Goal: Information Seeking & Learning: Learn about a topic

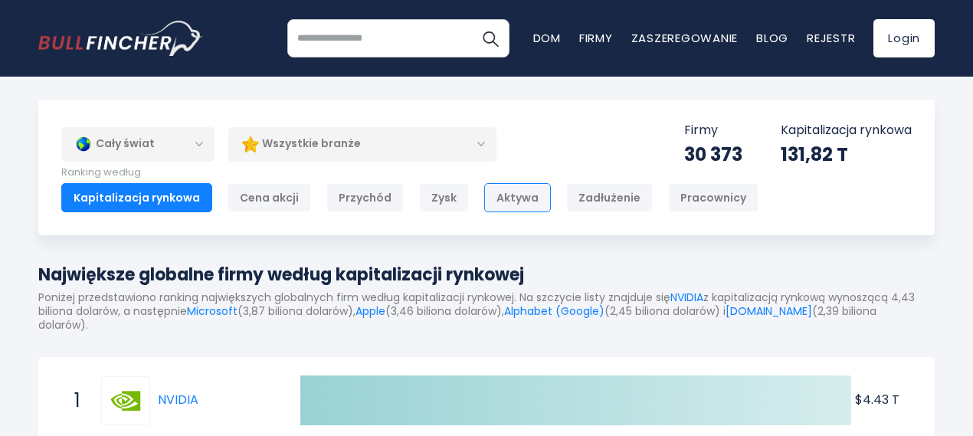
click at [507, 198] on font "Aktywa" at bounding box center [518, 197] width 42 height 15
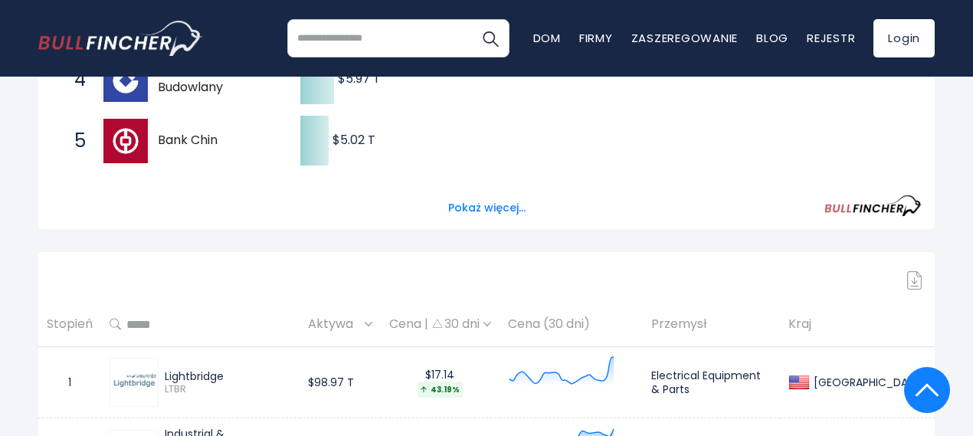
scroll to position [280, 0]
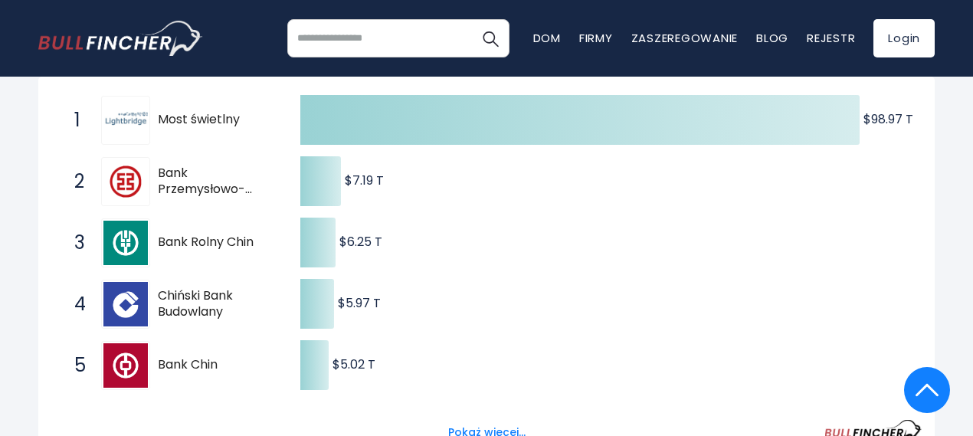
click at [132, 120] on img at bounding box center [125, 120] width 44 height 44
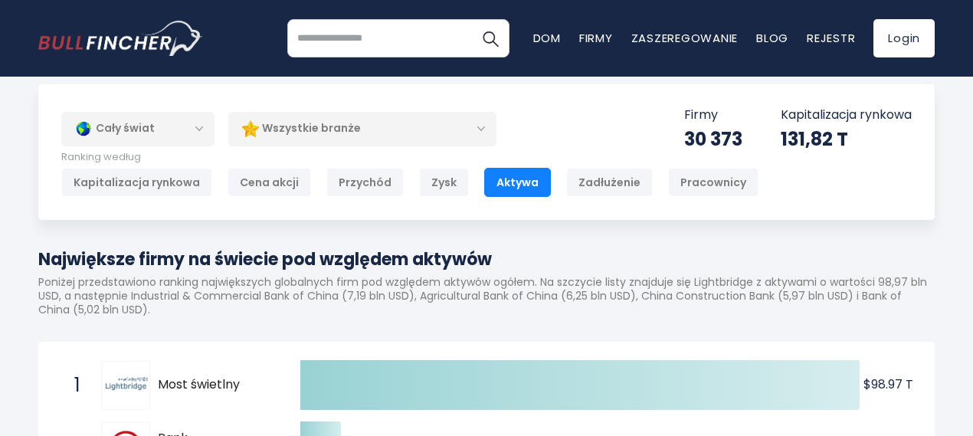
scroll to position [0, 0]
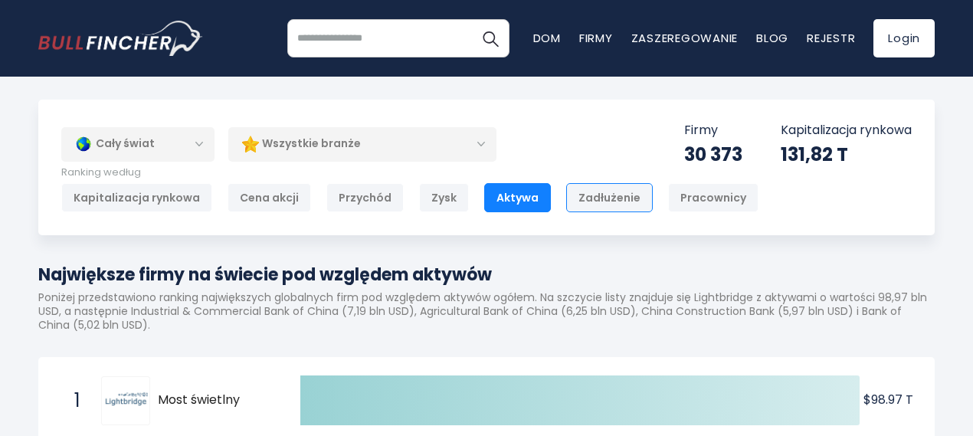
click at [579, 194] on font "Zadłużenie" at bounding box center [610, 197] width 62 height 15
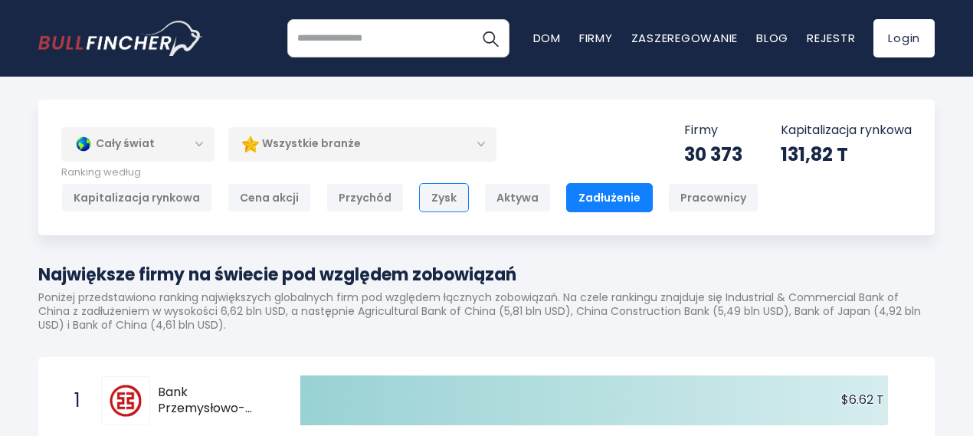
click at [431, 191] on font "Zysk" at bounding box center [443, 197] width 25 height 15
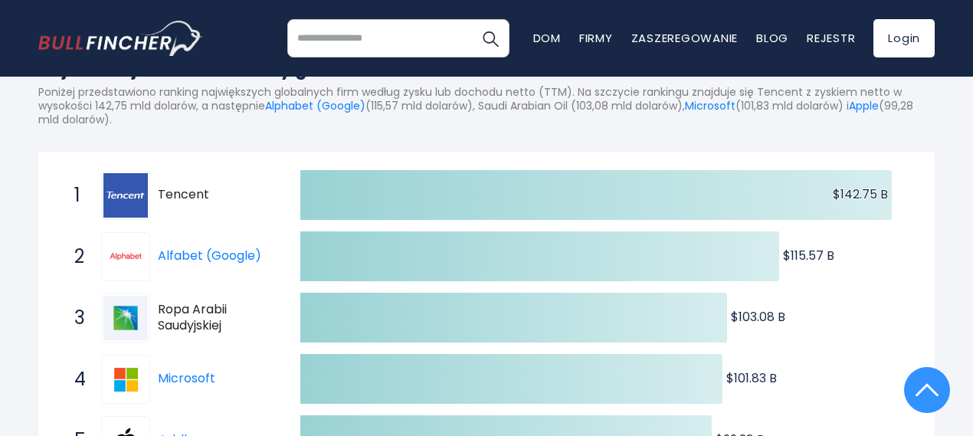
scroll to position [280, 0]
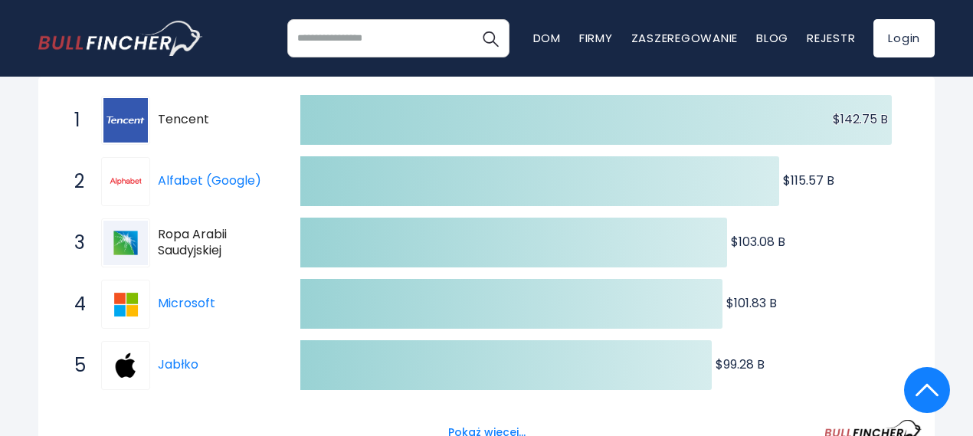
click at [187, 124] on font "Tencent" at bounding box center [183, 119] width 51 height 18
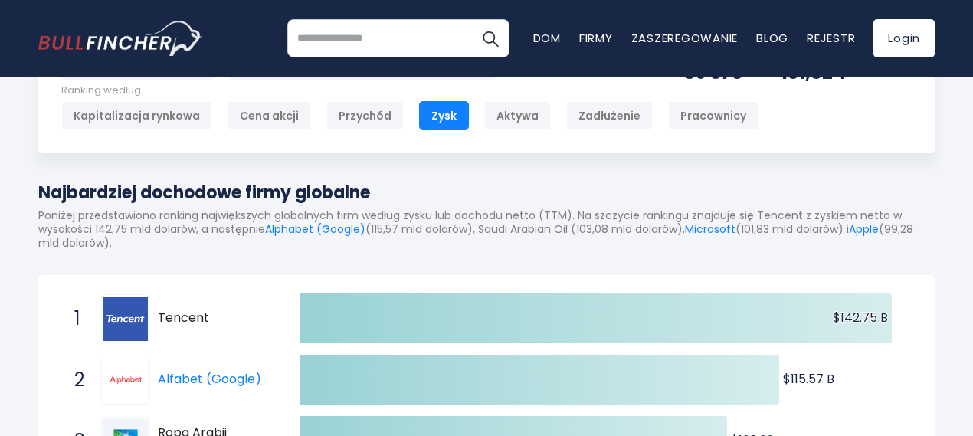
scroll to position [51, 0]
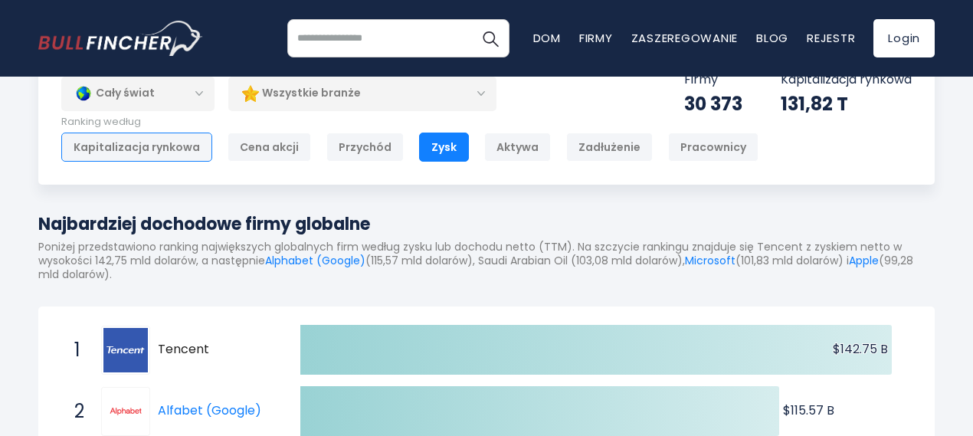
click at [166, 136] on div "Kapitalizacja rynkowa" at bounding box center [136, 147] width 151 height 29
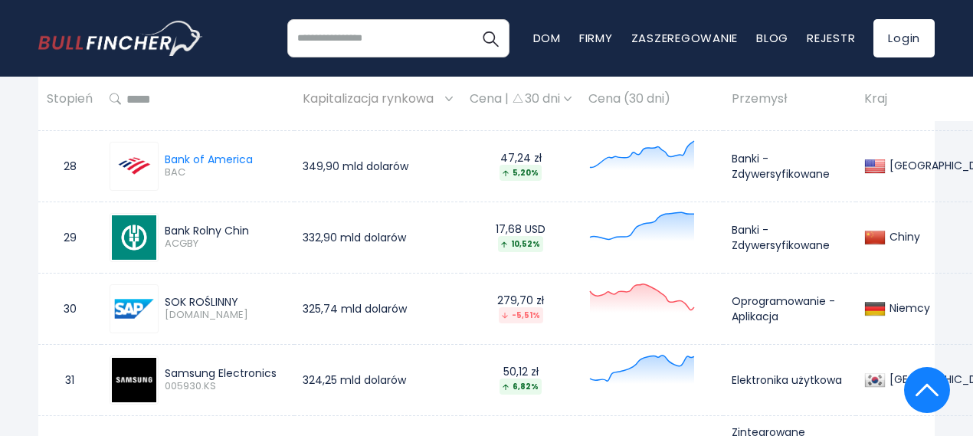
scroll to position [2682, 0]
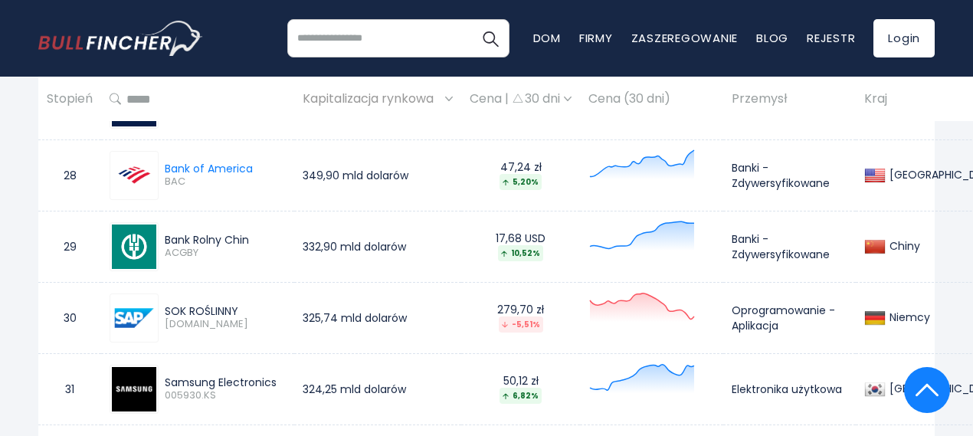
click at [864, 99] on font "Kraj" at bounding box center [875, 99] width 23 height 18
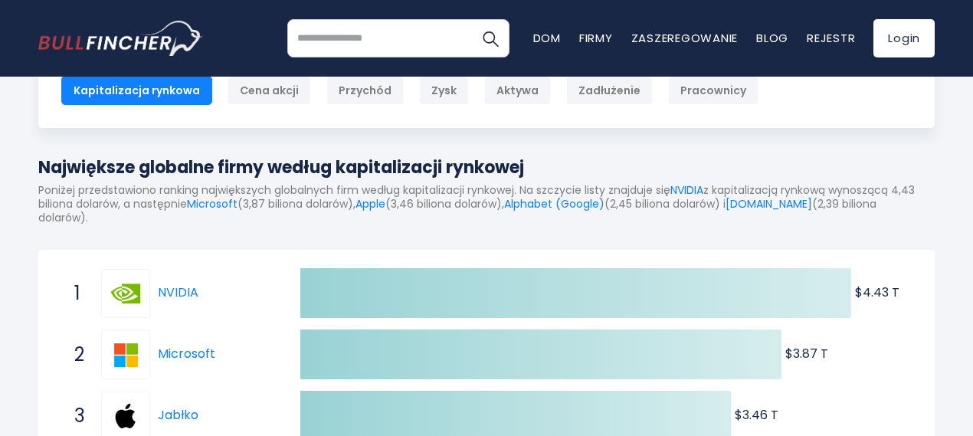
scroll to position [0, 0]
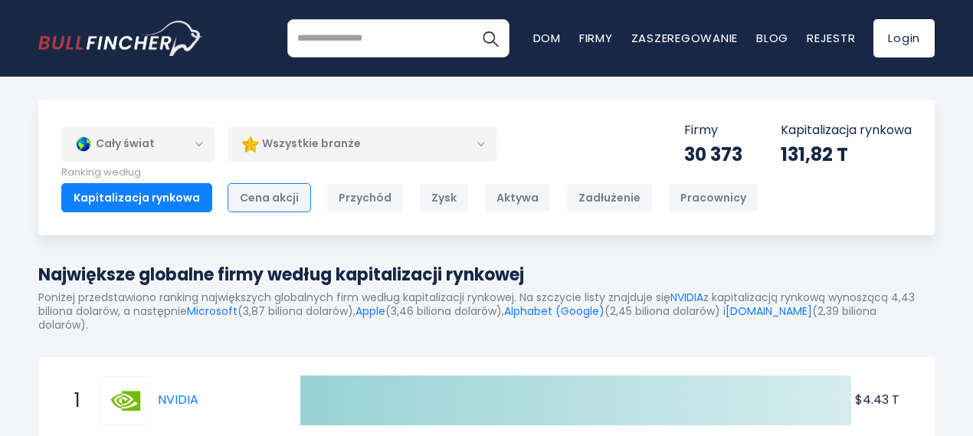
click at [269, 194] on font "Cena akcji" at bounding box center [269, 197] width 59 height 15
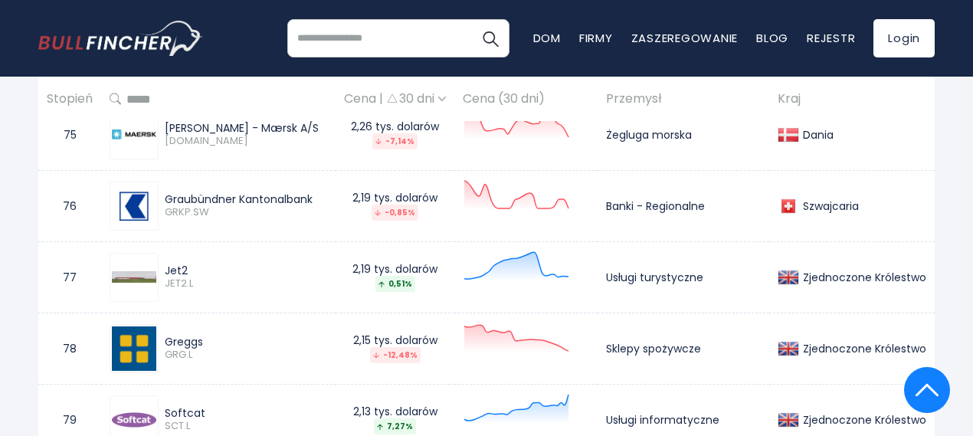
scroll to position [5721, 0]
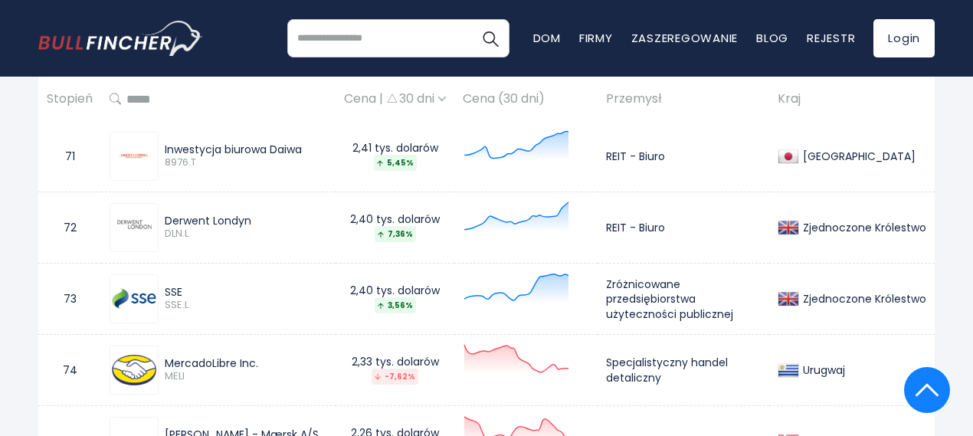
click at [828, 362] on font "Urugwaj" at bounding box center [824, 369] width 42 height 15
click at [131, 355] on img at bounding box center [134, 370] width 44 height 44
click at [225, 356] on font "MercadoLibre Inc." at bounding box center [211, 363] width 93 height 15
click at [415, 354] on font "2,33 tys. dolarów" at bounding box center [395, 361] width 87 height 15
drag, startPoint x: 572, startPoint y: 353, endPoint x: 618, endPoint y: 355, distance: 45.2
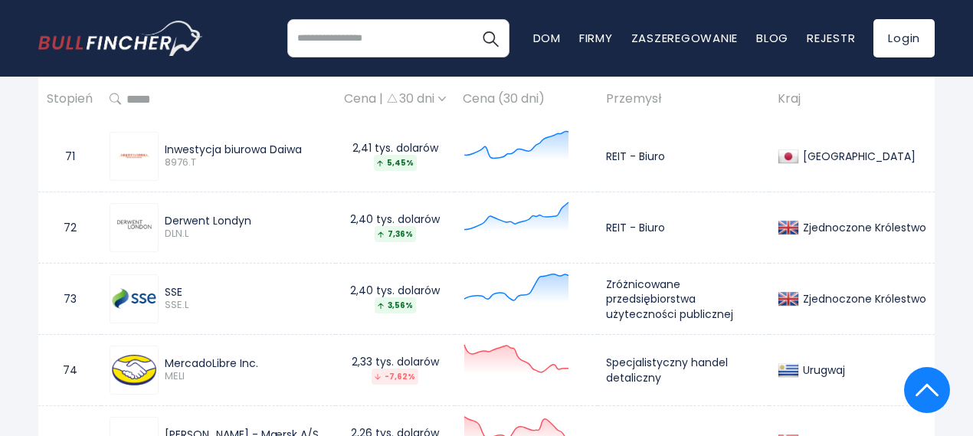
click at [575, 353] on div at bounding box center [526, 370] width 126 height 54
drag, startPoint x: 681, startPoint y: 357, endPoint x: 703, endPoint y: 358, distance: 21.5
click at [690, 358] on td "Specjalistyczny handel detaliczny" at bounding box center [684, 369] width 172 height 71
click at [340, 31] on input "search" at bounding box center [398, 38] width 222 height 38
type input "****"
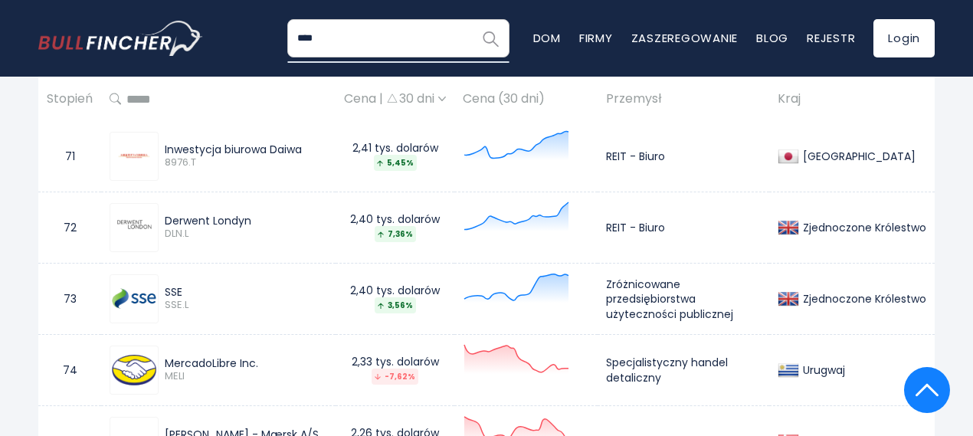
click at [487, 35] on img "Szukaj" at bounding box center [490, 38] width 20 height 20
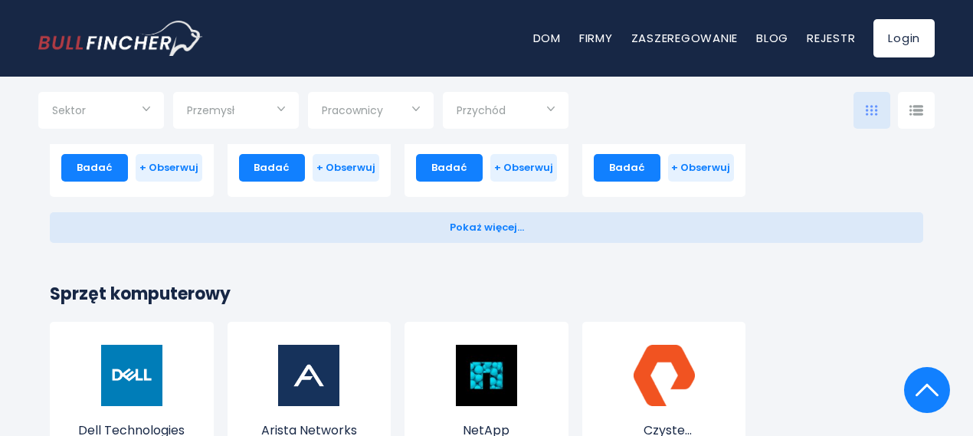
scroll to position [920, 0]
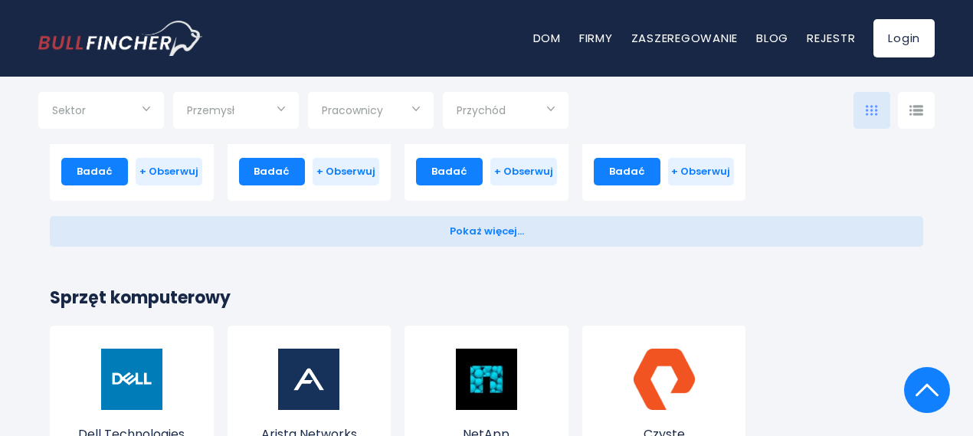
click at [139, 107] on input "Wybór" at bounding box center [101, 112] width 98 height 28
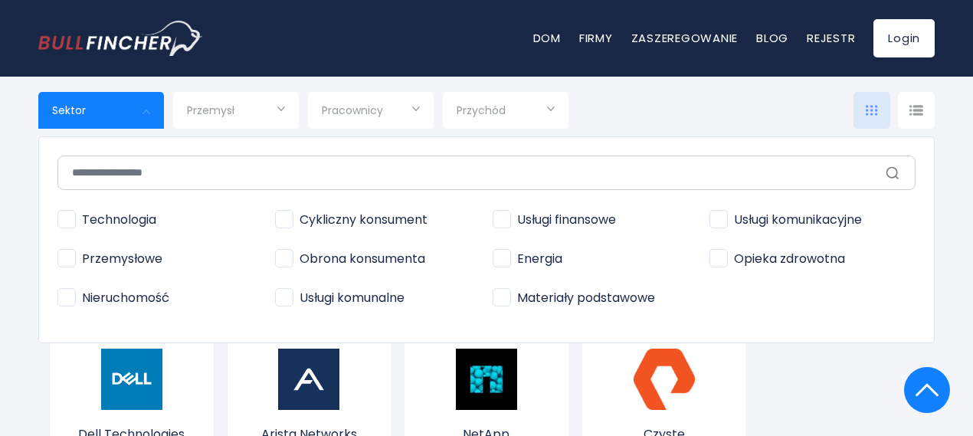
click at [560, 301] on font "Materiały podstawowe" at bounding box center [586, 298] width 138 height 18
type input "**********"
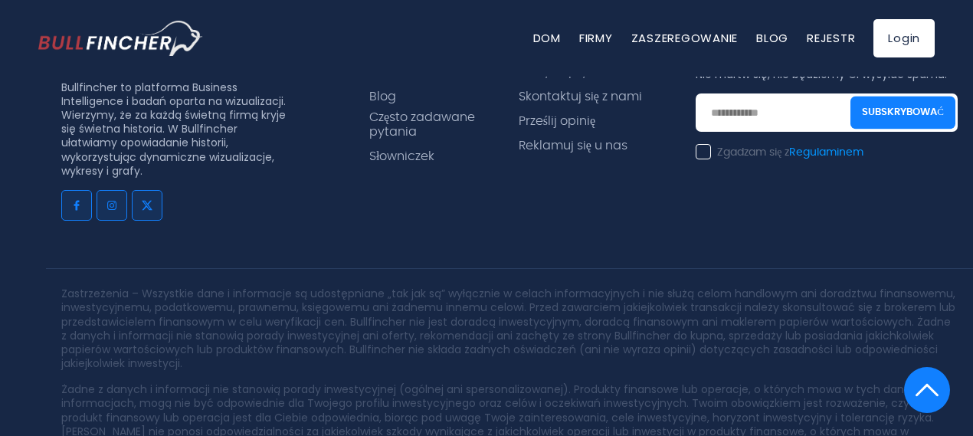
scroll to position [2687, 0]
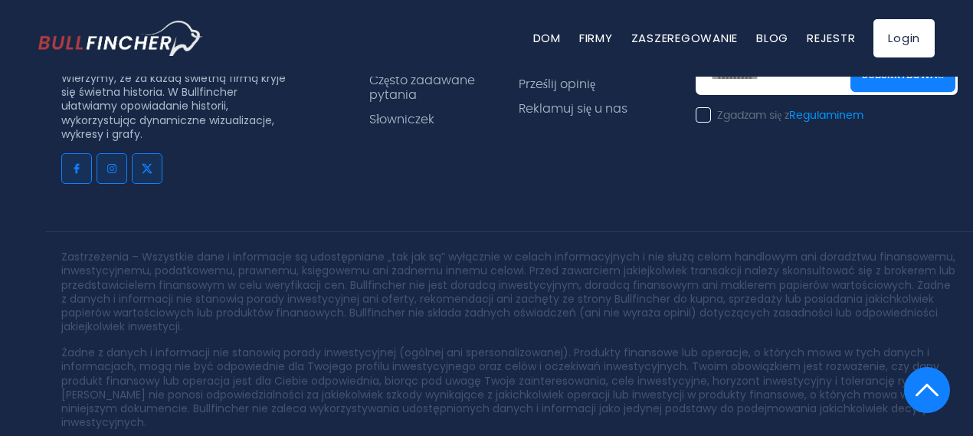
click at [707, 108] on div at bounding box center [486, 218] width 973 height 436
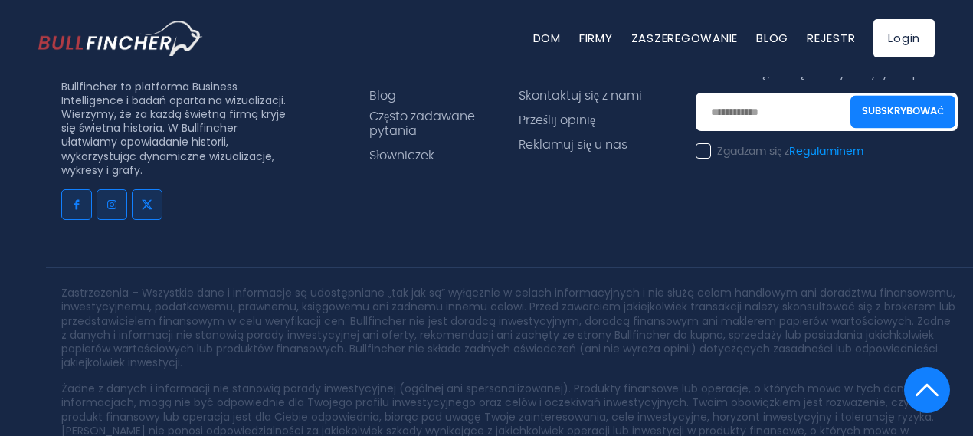
scroll to position [2722, 0]
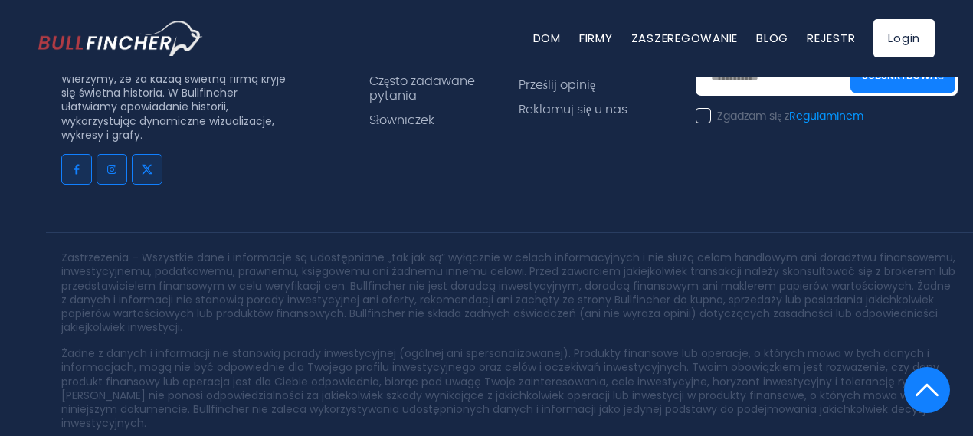
click at [457, 107] on div "badać O nas Blog Często zadawane pytania Słowniczek" at bounding box center [425, 97] width 149 height 195
click at [912, 393] on div at bounding box center [927, 390] width 46 height 46
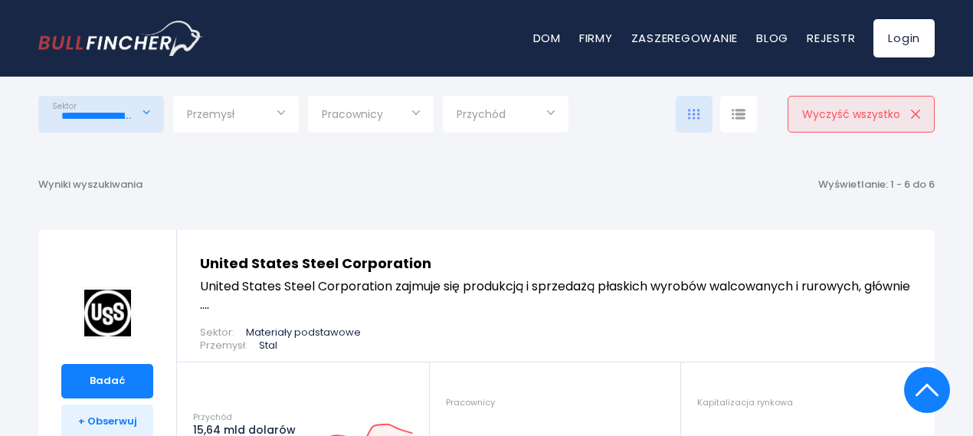
scroll to position [153, 0]
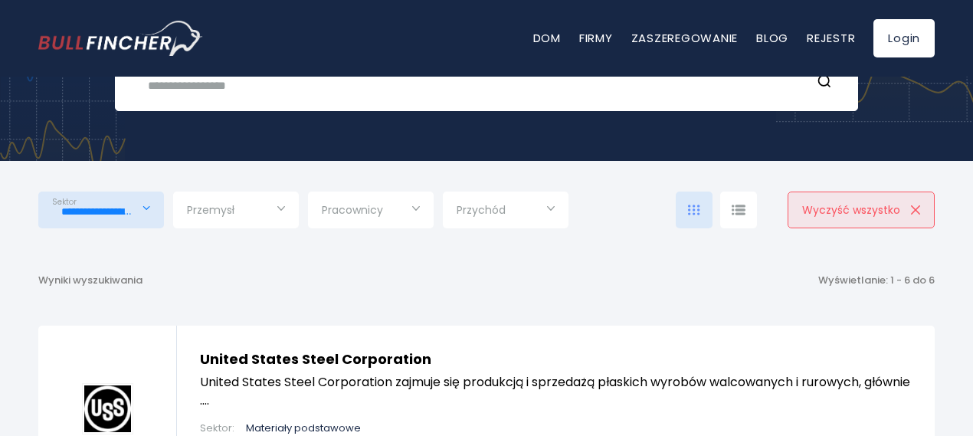
click at [274, 359] on font "United States Steel Corporation" at bounding box center [315, 358] width 231 height 19
click at [108, 213] on input "**********" at bounding box center [101, 212] width 98 height 28
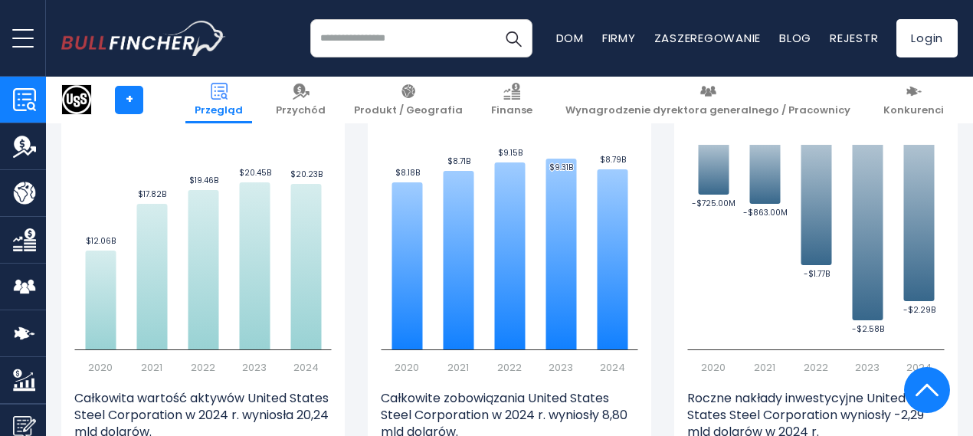
scroll to position [2698, 0]
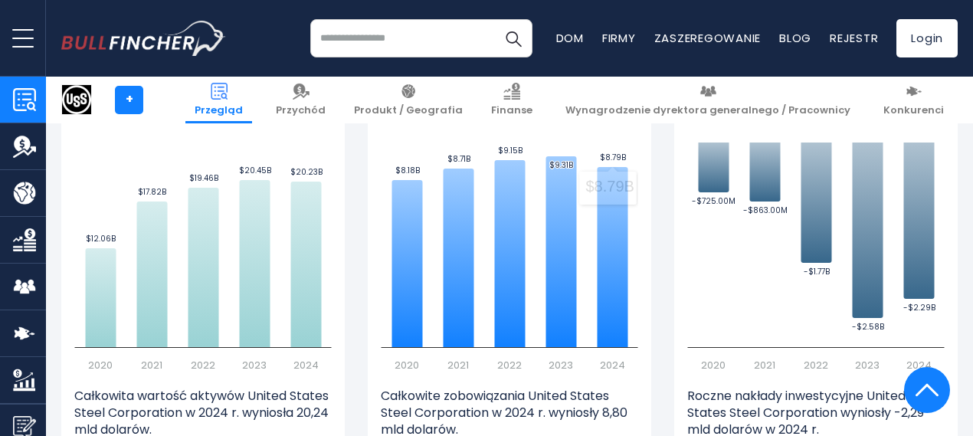
click at [454, 28] on input "search" at bounding box center [421, 38] width 222 height 38
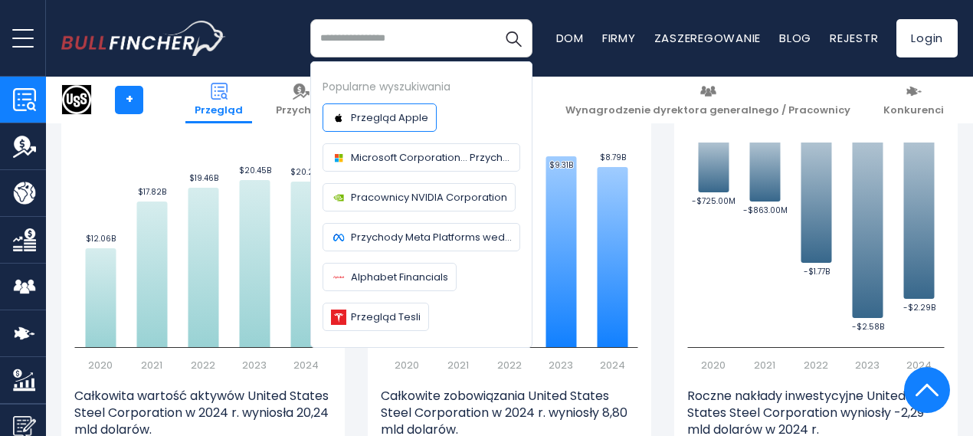
click at [382, 117] on font "Przegląd Apple" at bounding box center [389, 117] width 77 height 15
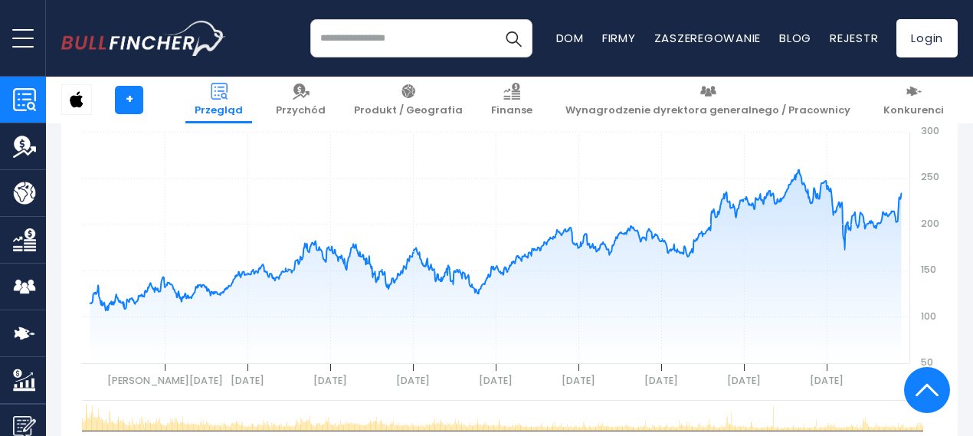
scroll to position [766, 0]
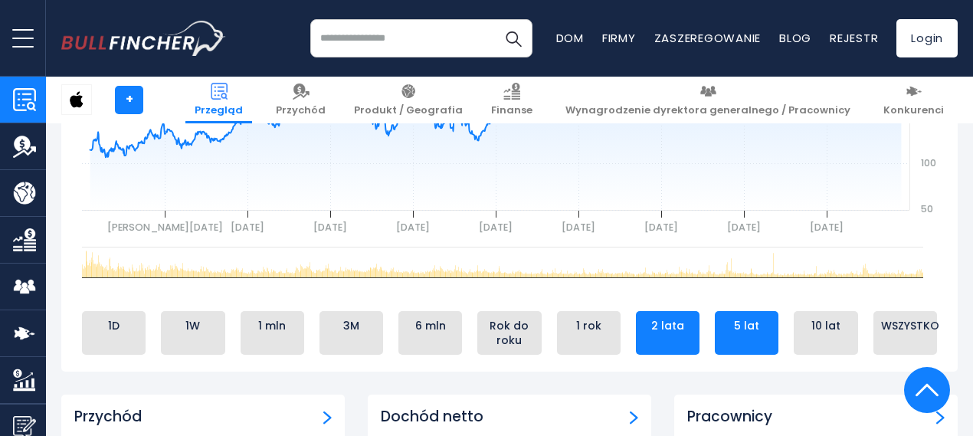
click at [654, 332] on font "2 lata" at bounding box center [667, 325] width 33 height 15
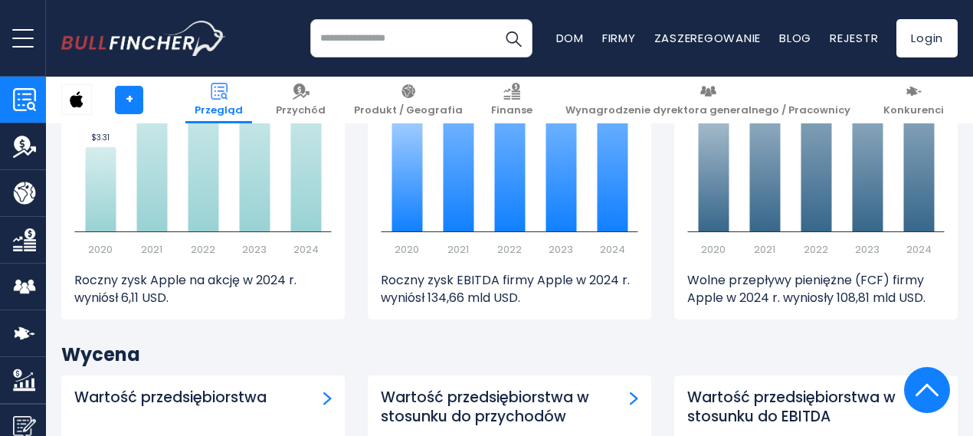
scroll to position [3831, 0]
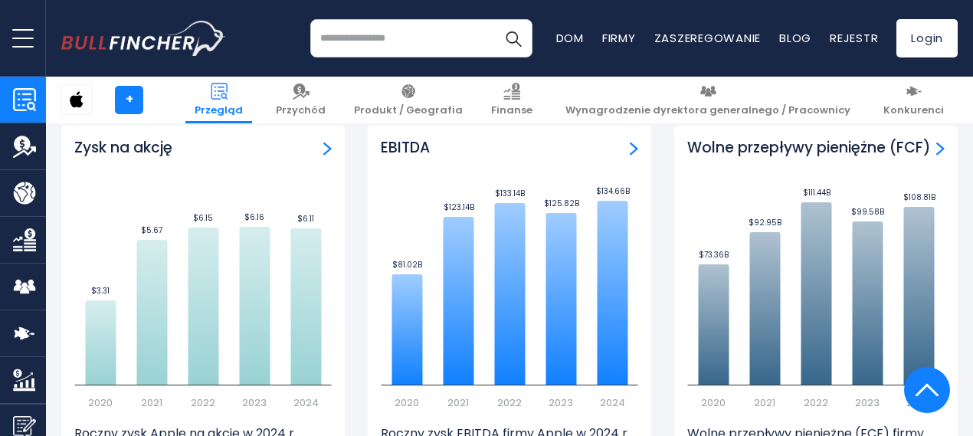
click at [331, 37] on input "search" at bounding box center [421, 38] width 222 height 38
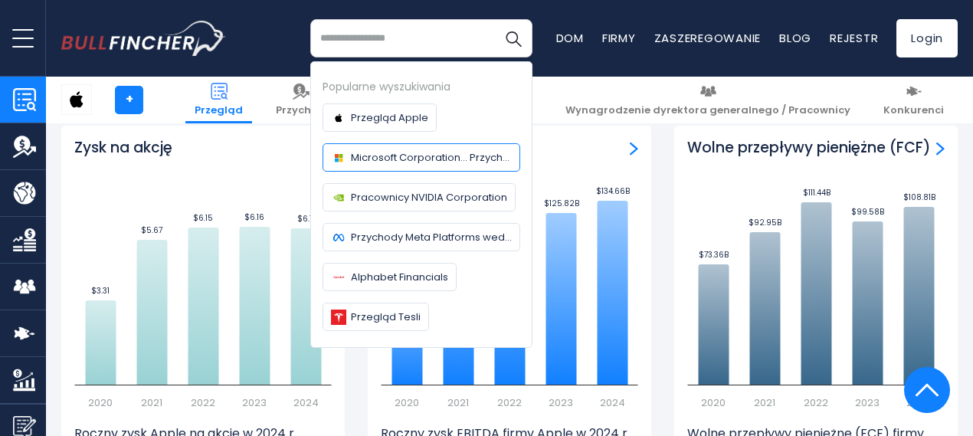
click at [351, 156] on font "Microsoft Corporation... Przychody" at bounding box center [436, 157] width 171 height 15
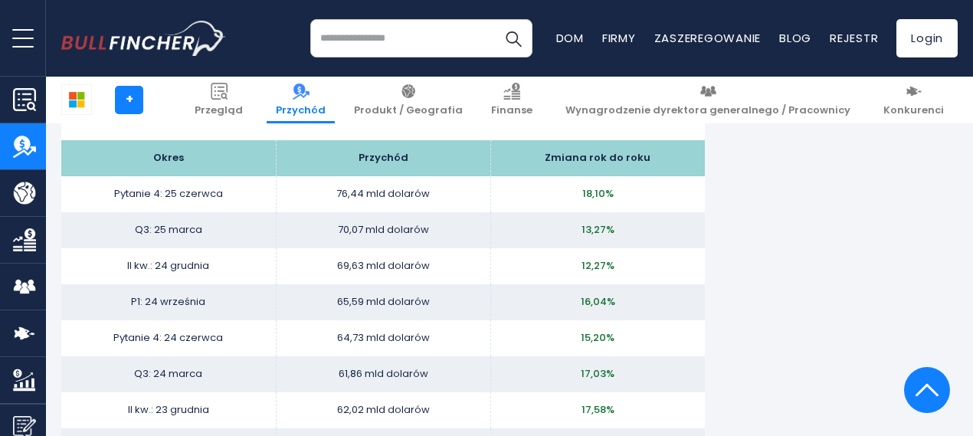
scroll to position [2146, 0]
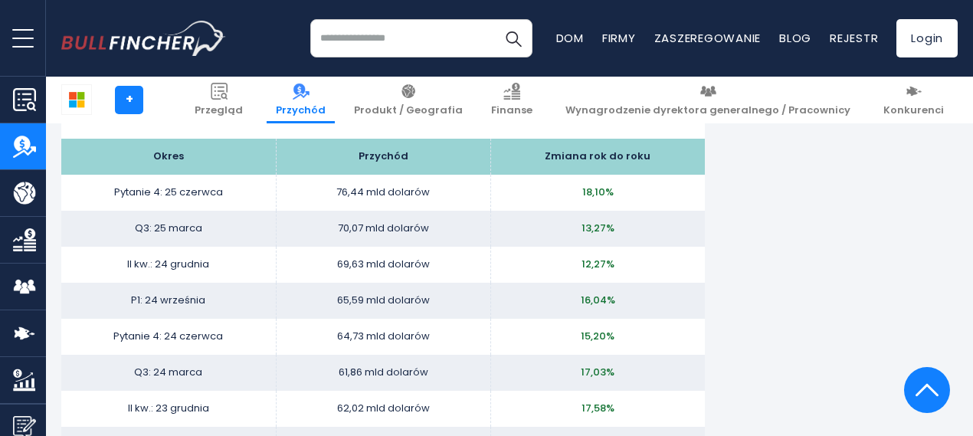
click at [20, 231] on img "Finanse firmy" at bounding box center [24, 239] width 23 height 23
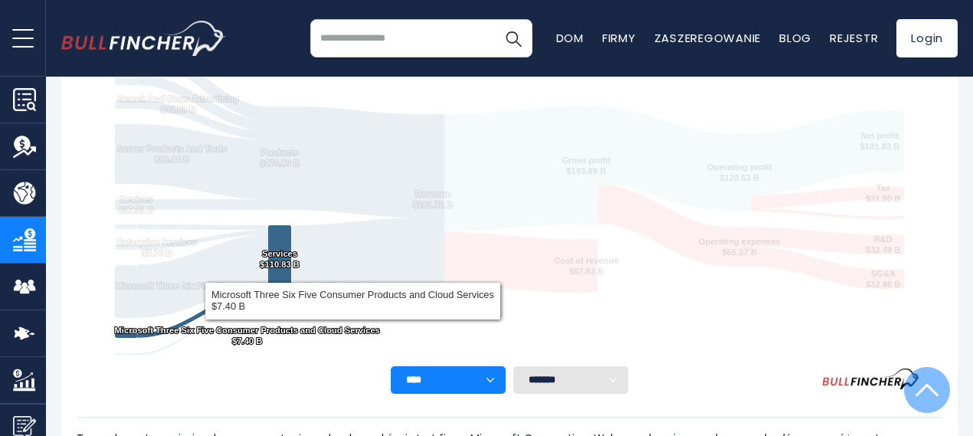
scroll to position [77, 0]
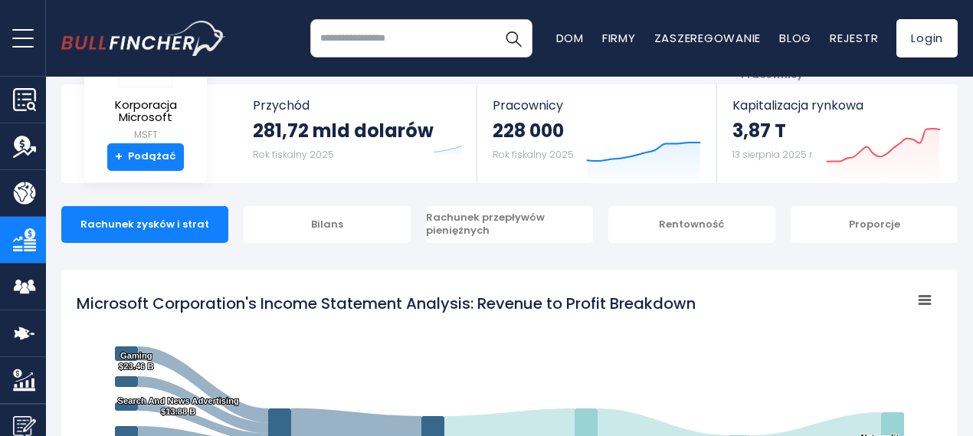
click at [17, 145] on img "Przychody firmy" at bounding box center [24, 146] width 23 height 23
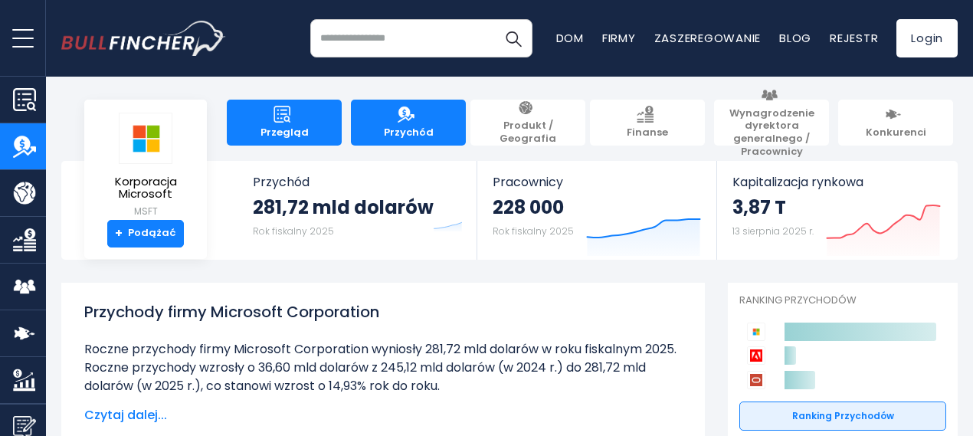
click at [276, 125] on font "Przegląd" at bounding box center [285, 132] width 48 height 15
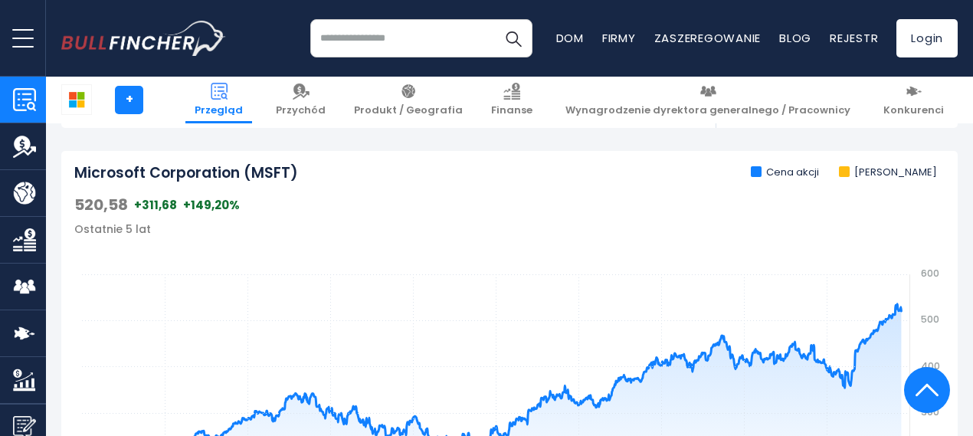
scroll to position [777, 0]
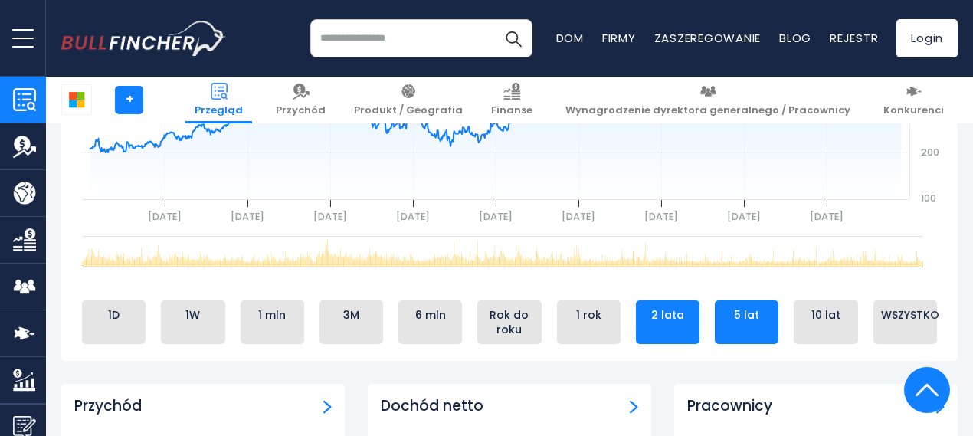
click at [667, 320] on font "2 lata" at bounding box center [667, 314] width 33 height 15
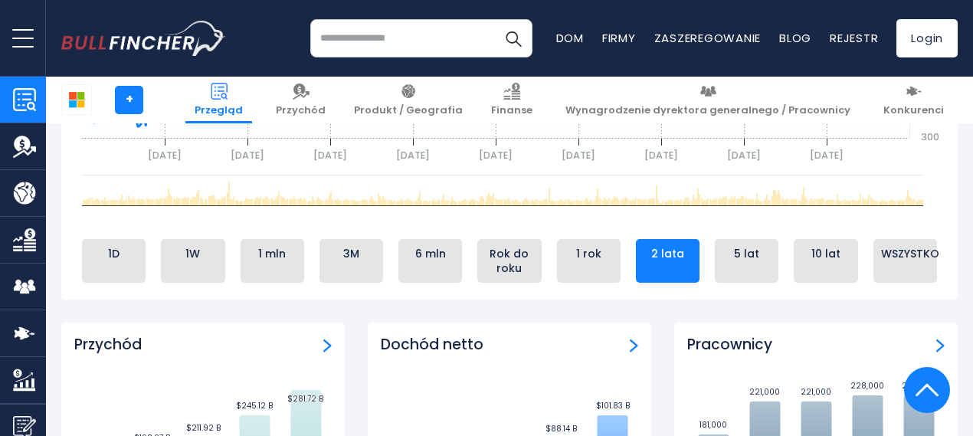
scroll to position [854, 0]
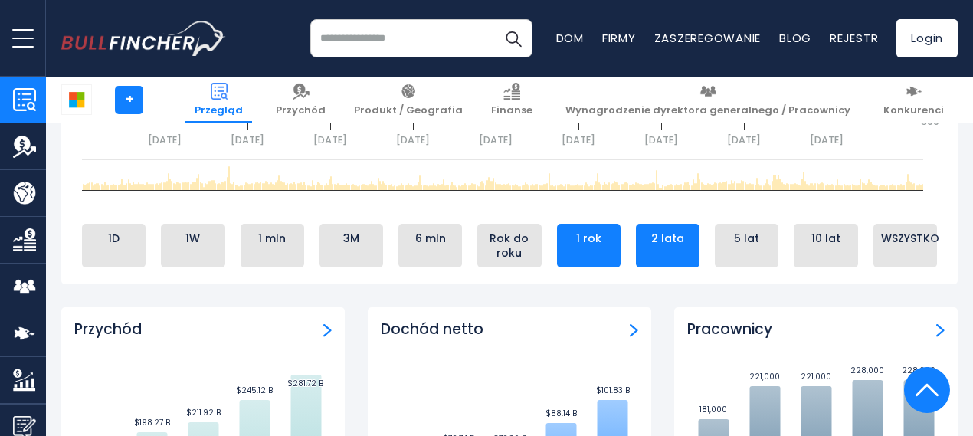
click at [576, 246] on font "1 rok" at bounding box center [588, 238] width 25 height 15
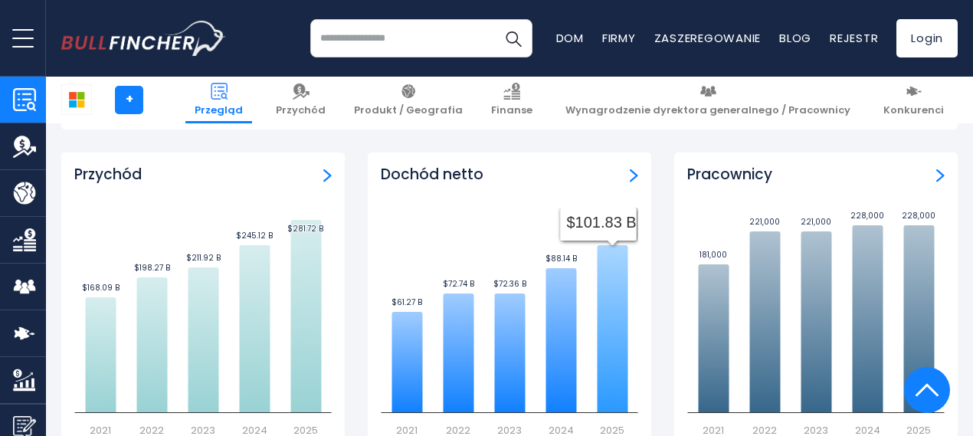
scroll to position [1084, 0]
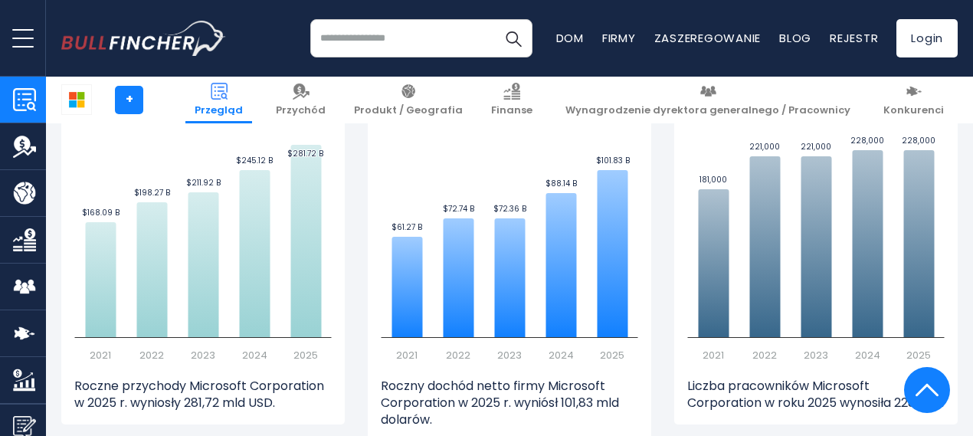
click at [23, 324] on img "Konkurenci firmy" at bounding box center [24, 333] width 23 height 23
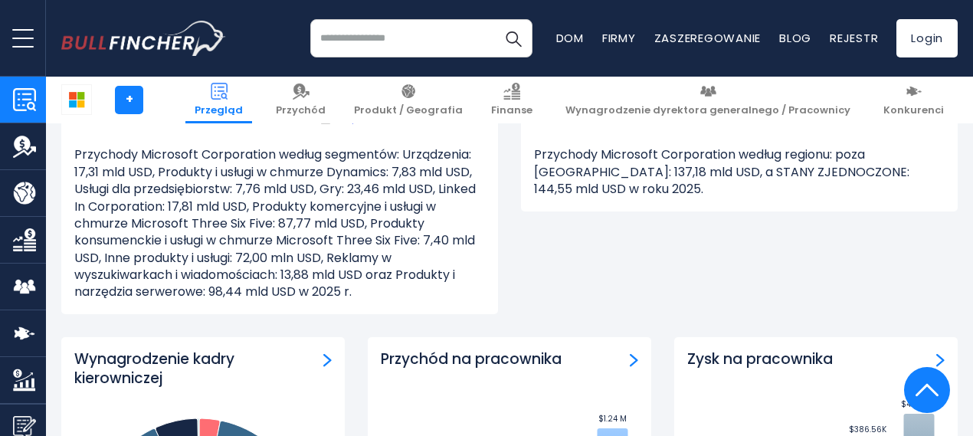
scroll to position [2003, 0]
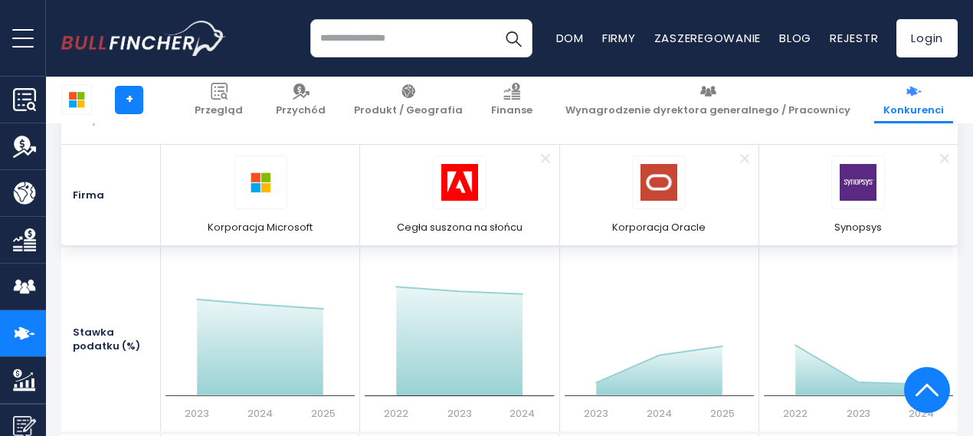
scroll to position [2912, 0]
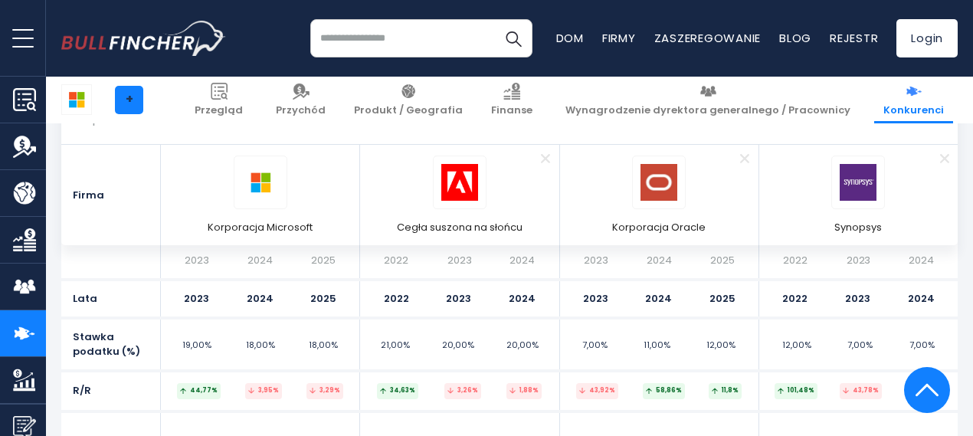
click at [126, 96] on font "+" at bounding box center [130, 99] width 8 height 18
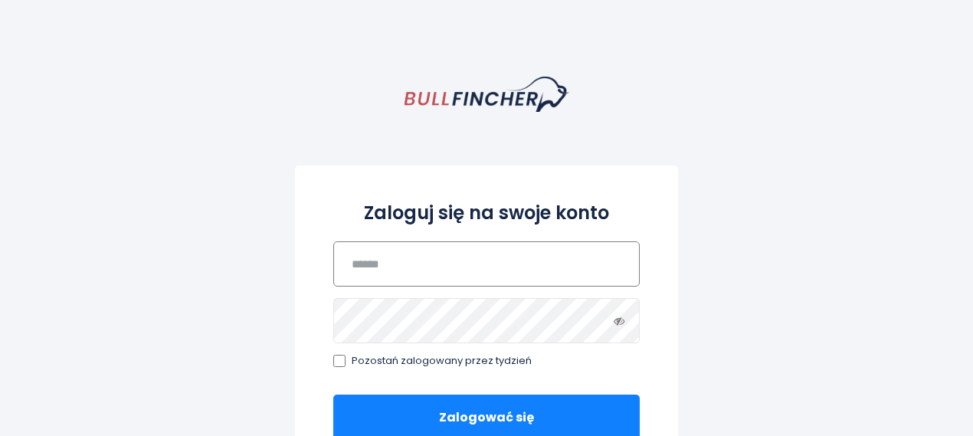
click at [444, 266] on input "email" at bounding box center [486, 263] width 307 height 45
click at [798, 231] on div "Zaloguj się na swoje konto Pozostań zalogowany przez tydzień Zalogować się Zapo…" at bounding box center [486, 419] width 973 height 685
